Goal: Find contact information: Find contact information

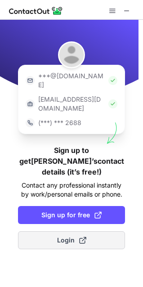
click at [63, 236] on span "Login" at bounding box center [71, 240] width 29 height 9
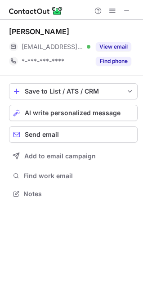
scroll to position [187, 143]
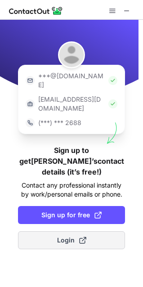
click at [49, 231] on button "Login" at bounding box center [71, 240] width 107 height 18
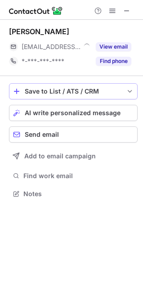
scroll to position [187, 143]
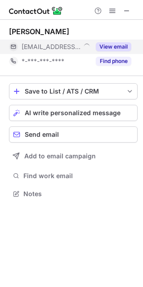
click at [121, 47] on button "View email" at bounding box center [114, 46] width 36 height 9
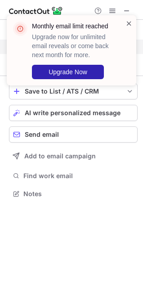
click at [126, 21] on span at bounding box center [128, 23] width 7 height 9
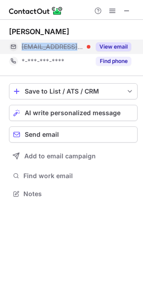
drag, startPoint x: 52, startPoint y: 50, endPoint x: 18, endPoint y: 50, distance: 33.7
click at [18, 50] on div "***@dentsply.com" at bounding box center [49, 47] width 81 height 14
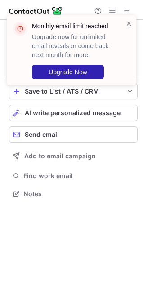
scroll to position [173, 143]
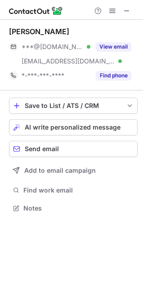
scroll to position [202, 143]
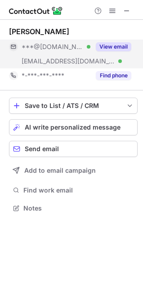
click at [115, 49] on button "View email" at bounding box center [114, 46] width 36 height 9
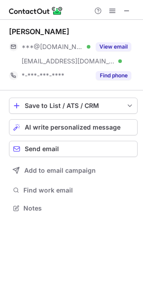
drag, startPoint x: 125, startPoint y: 11, endPoint x: 105, endPoint y: 16, distance: 20.8
click at [125, 10] on span at bounding box center [126, 10] width 7 height 7
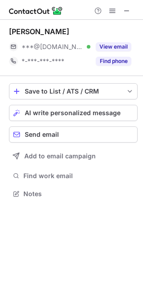
scroll to position [187, 143]
click at [126, 12] on span at bounding box center [126, 10] width 7 height 7
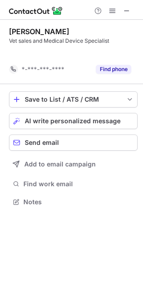
scroll to position [181, 143]
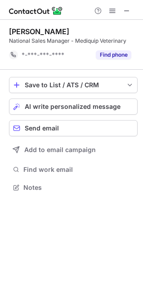
scroll to position [181, 143]
